Goal: Check status: Check status

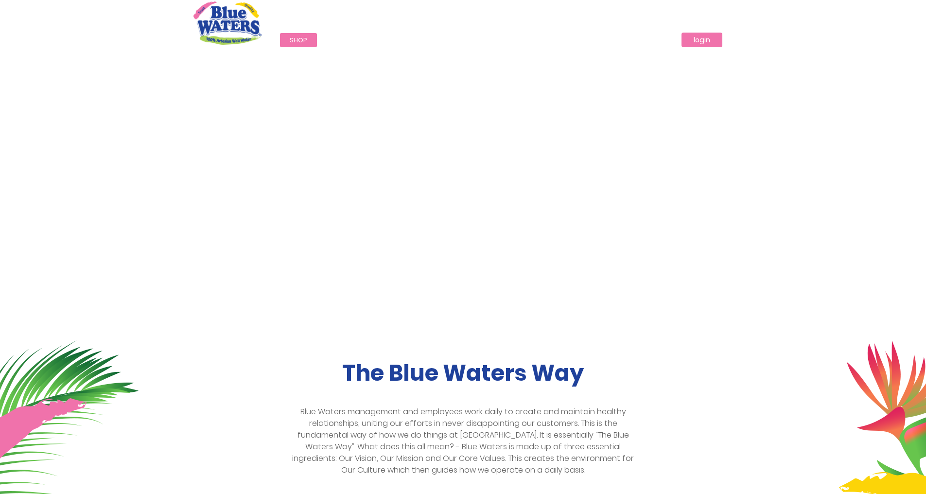
click at [701, 44] on link "login" at bounding box center [701, 40] width 41 height 15
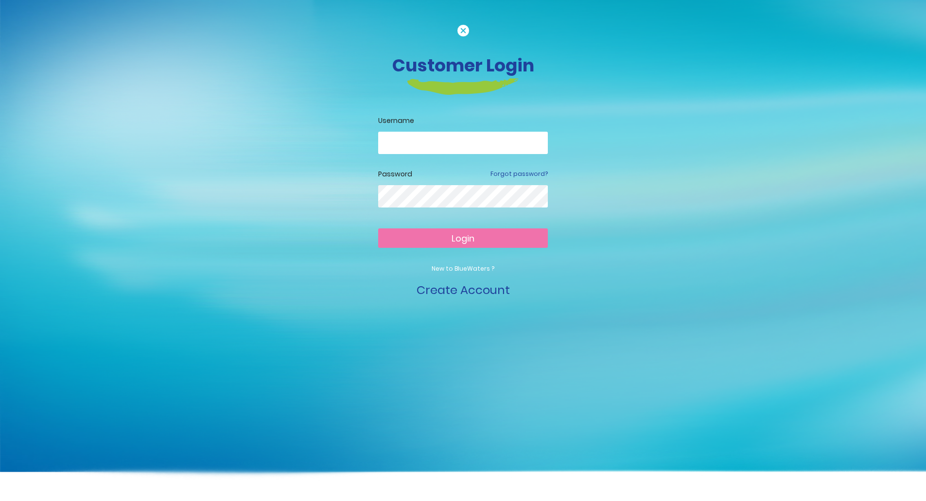
click at [498, 149] on input "email" at bounding box center [463, 143] width 170 height 22
type input "**********"
click at [492, 233] on button "Login" at bounding box center [463, 237] width 170 height 19
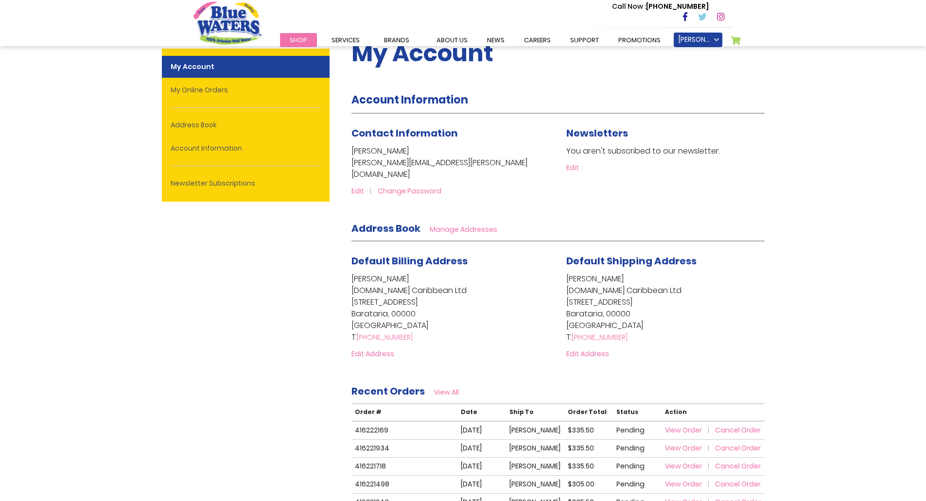
scroll to position [49, 0]
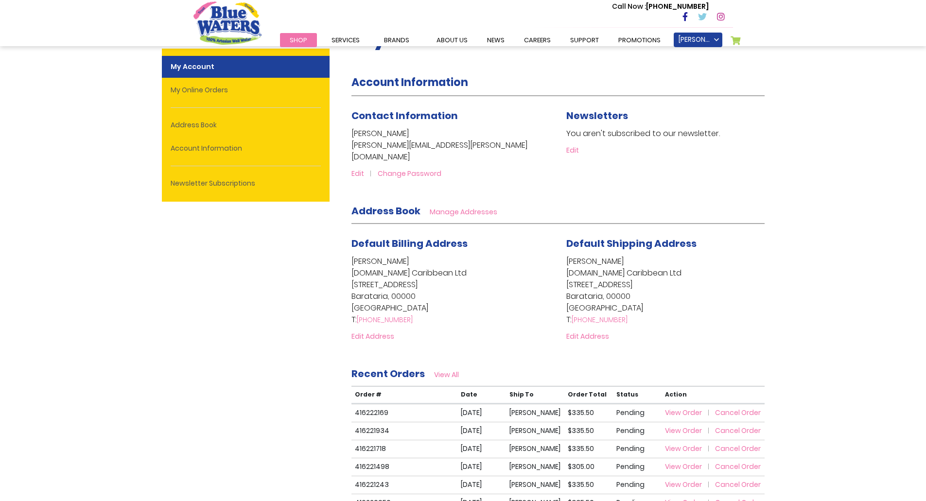
click at [675, 408] on span "View Order" at bounding box center [683, 413] width 37 height 10
